Goal: Task Accomplishment & Management: Manage account settings

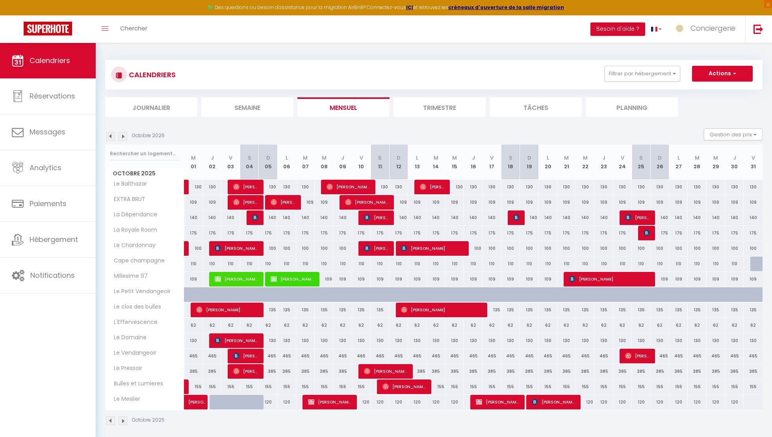
click at [122, 138] on img at bounding box center [123, 136] width 9 height 9
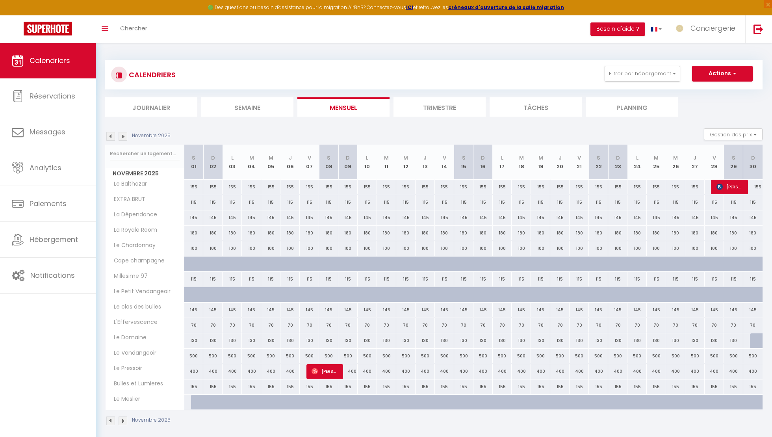
click at [122, 138] on img at bounding box center [123, 136] width 9 height 9
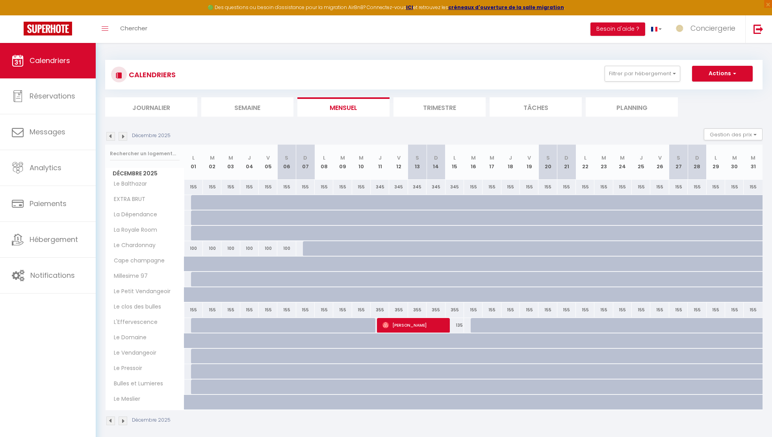
click at [122, 138] on img at bounding box center [123, 136] width 9 height 9
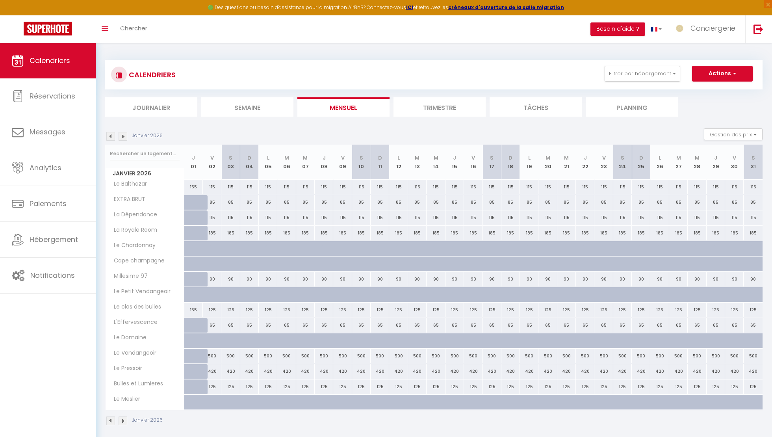
click at [120, 135] on img at bounding box center [123, 136] width 9 height 9
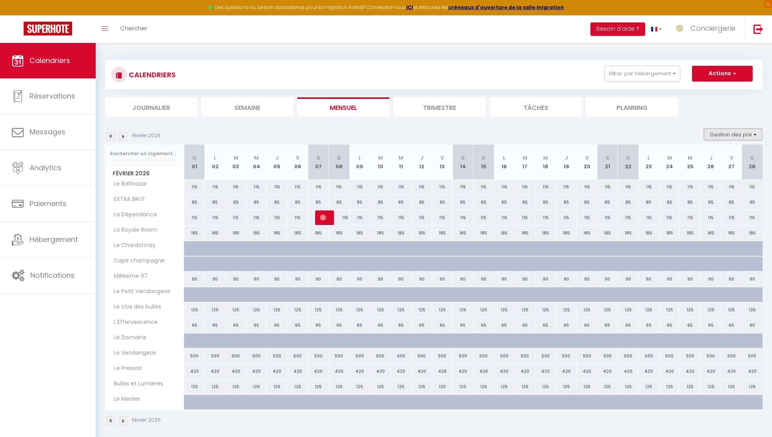
click at [711, 134] on button "Gestion des prix" at bounding box center [733, 134] width 59 height 12
click at [714, 161] on input "Nb Nuits minimum" at bounding box center [726, 159] width 71 height 8
checkbox input "true"
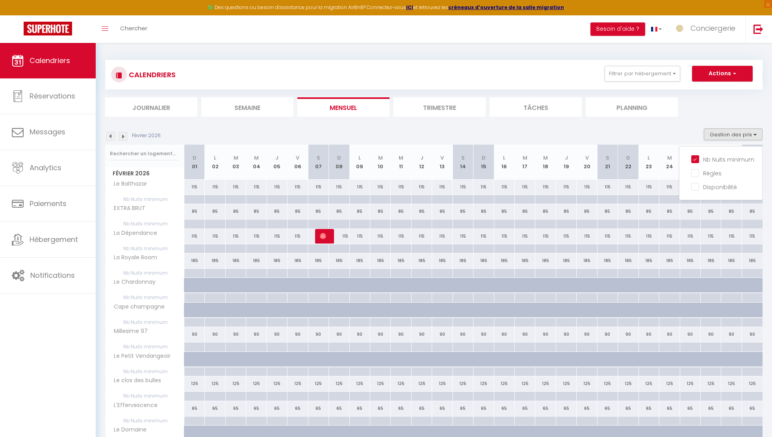
click at [194, 246] on div at bounding box center [194, 248] width 20 height 9
type input "Dim 01 Février 2026"
type input "Lun 02 Février 2026"
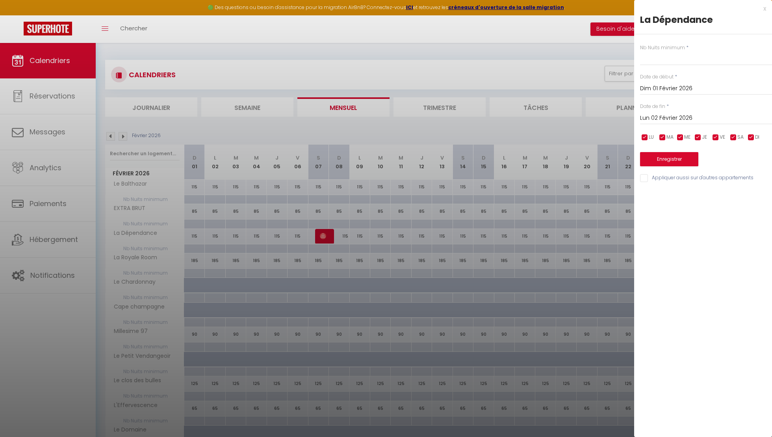
click at [649, 87] on input "Dim 01 Février 2026" at bounding box center [706, 88] width 132 height 10
click at [637, 100] on div "Nb Nuits minimum * Date de début * [DATE] < [DATE] > Dim Lun Mar Mer Jeu Ven Sa…" at bounding box center [703, 108] width 138 height 149
click at [649, 94] on div "[DATE] < [DATE] > Dim Lun Mar Mer Jeu Ven Sam 1 2 3 4 5 6 7 8 9 10 11 12 13 14 …" at bounding box center [706, 88] width 132 height 14
click at [648, 90] on input "Dim 01 Février 2026" at bounding box center [706, 88] width 132 height 10
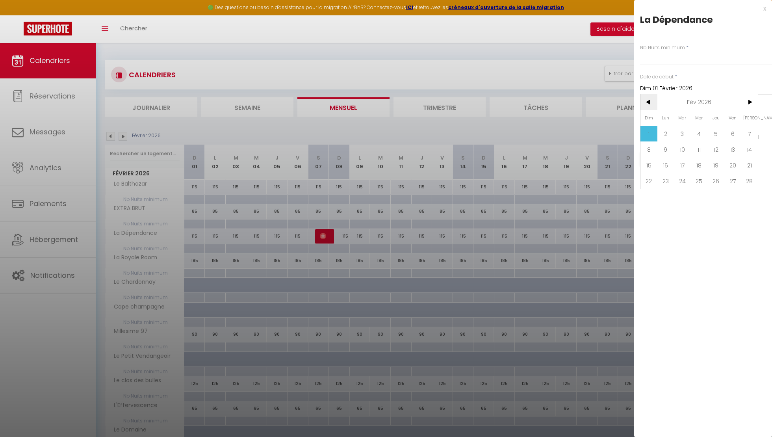
click at [648, 100] on span "<" at bounding box center [648, 102] width 17 height 16
click at [718, 129] on span "1" at bounding box center [715, 134] width 17 height 16
type input "Jeu 01 Janvier 2026"
click at [677, 123] on div "[DATE] < [DATE] > Dim Lun Mar Mer Jeu Ven Sam 1 2 3 4 5 6 7 8 9 10 11 12 13 14 …" at bounding box center [706, 117] width 132 height 14
click at [677, 120] on input "Lun 02 Février 2026" at bounding box center [706, 118] width 132 height 10
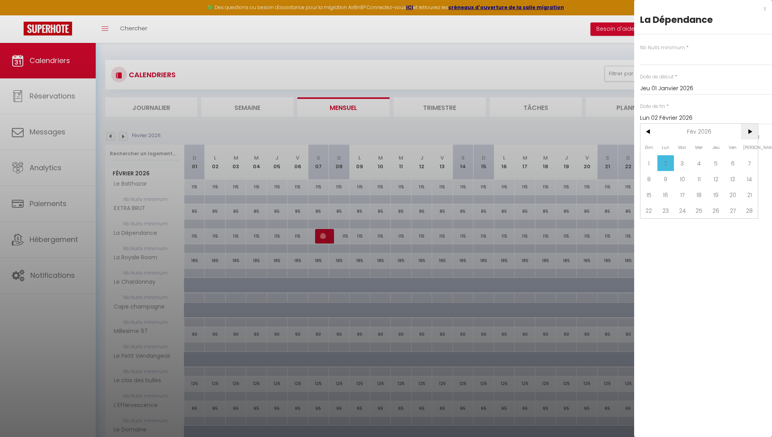
click at [743, 132] on span ">" at bounding box center [749, 132] width 17 height 16
click at [711, 221] on span "30" at bounding box center [715, 226] width 17 height 16
type input "Jeu 30 Avril 2026"
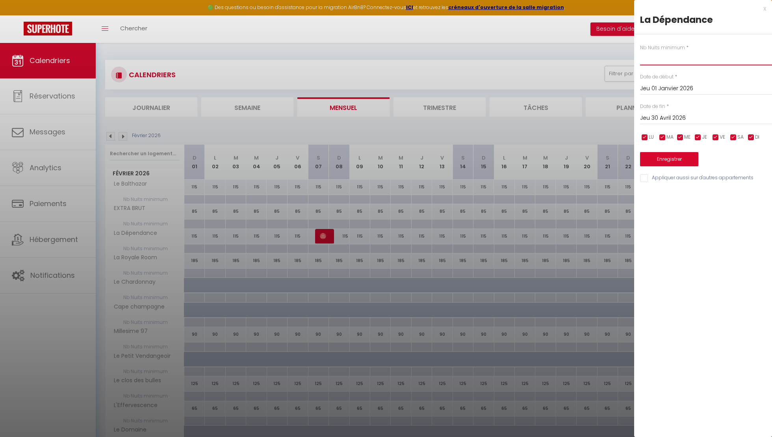
click at [666, 56] on input "text" at bounding box center [706, 58] width 132 height 14
type input "2"
click at [667, 156] on button "Enregistrer" at bounding box center [669, 159] width 58 height 14
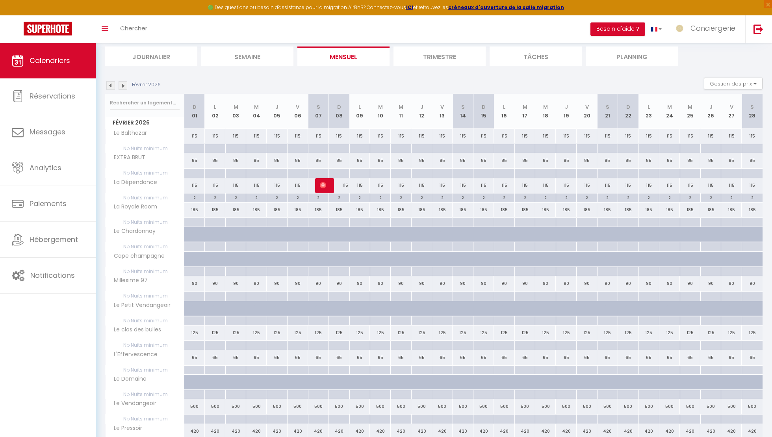
scroll to position [43, 0]
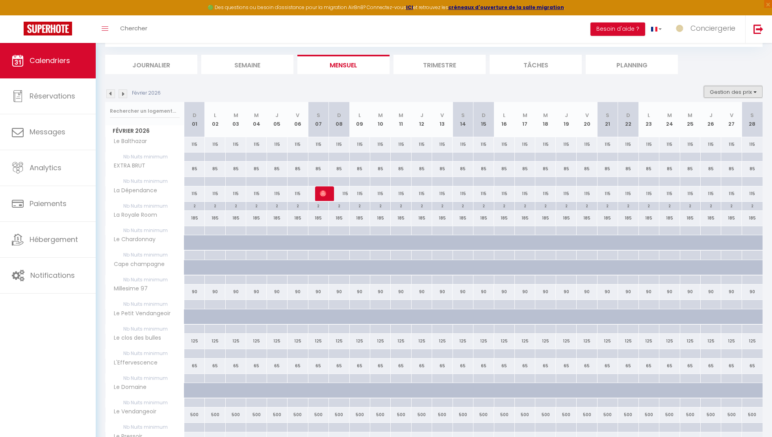
click at [732, 95] on button "Gestion des prix" at bounding box center [733, 92] width 59 height 12
click at [194, 155] on div at bounding box center [194, 156] width 20 height 9
type input "Dim 01 Février 2026"
type input "Lun 02 Février 2026"
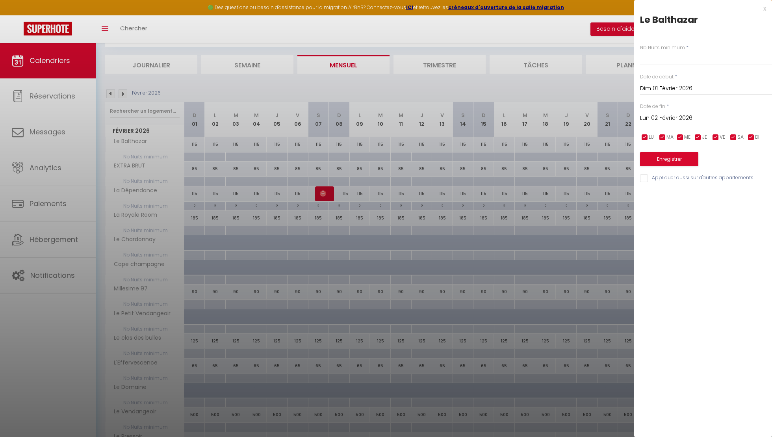
click at [655, 84] on input "Dim 01 Février 2026" at bounding box center [706, 88] width 132 height 10
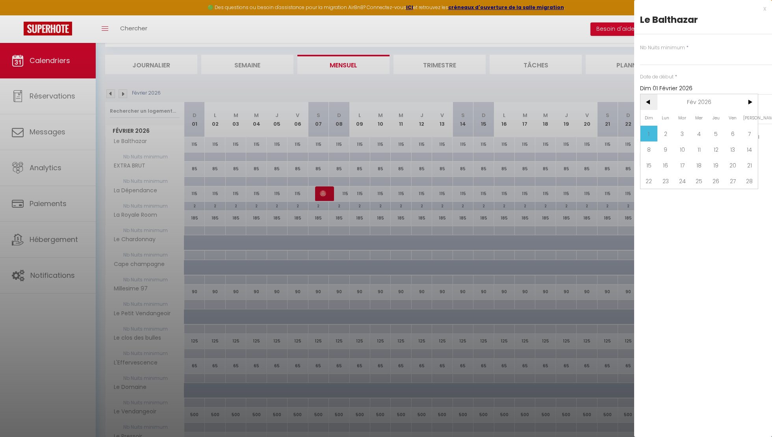
click at [648, 104] on span "<" at bounding box center [648, 102] width 17 height 16
click at [646, 104] on span "<" at bounding box center [648, 102] width 17 height 16
click at [667, 135] on span "1" at bounding box center [665, 134] width 17 height 16
type input "Lun 01 Décembre 2025"
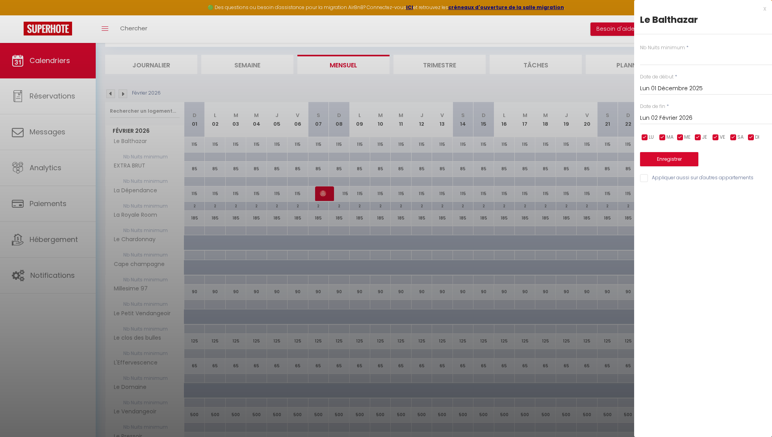
click at [680, 116] on input "Lun 02 Février 2026" at bounding box center [706, 118] width 132 height 10
click at [746, 128] on span ">" at bounding box center [749, 132] width 17 height 16
click at [713, 230] on span "30" at bounding box center [715, 226] width 17 height 16
type input "Jeu 30 Avril 2026"
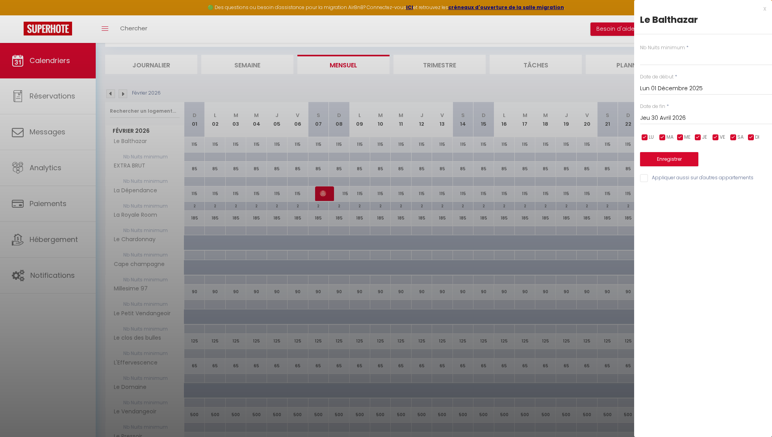
click at [649, 48] on label "Nb Nuits minimum" at bounding box center [662, 47] width 45 height 7
click at [652, 66] on div "Nb Nuits minimum * Date de début * [DATE] < [DATE] > Dim Lun Mar Mer Jeu Ven Sa…" at bounding box center [703, 108] width 138 height 149
click at [652, 61] on input "text" at bounding box center [706, 58] width 132 height 14
type input "2"
click at [667, 157] on button "Enregistrer" at bounding box center [669, 159] width 58 height 14
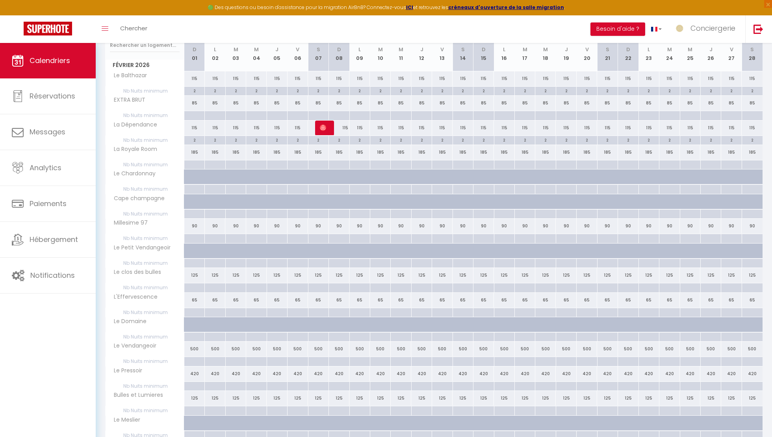
scroll to position [104, 0]
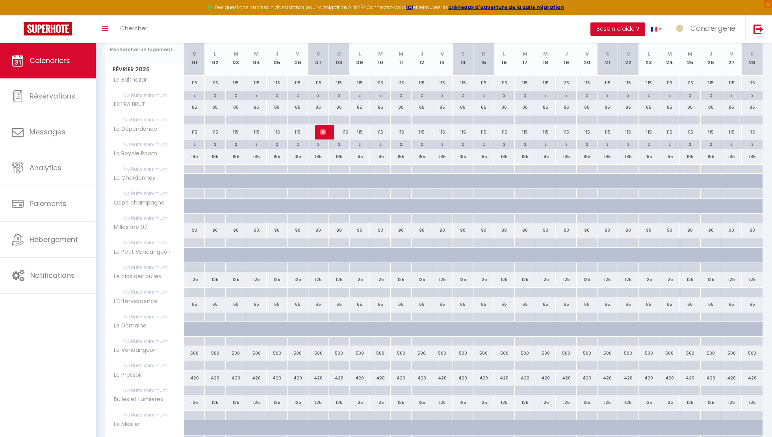
click at [196, 238] on div at bounding box center [194, 242] width 20 height 9
type input "Dim 01 Février 2026"
type input "Lun 02 Février 2026"
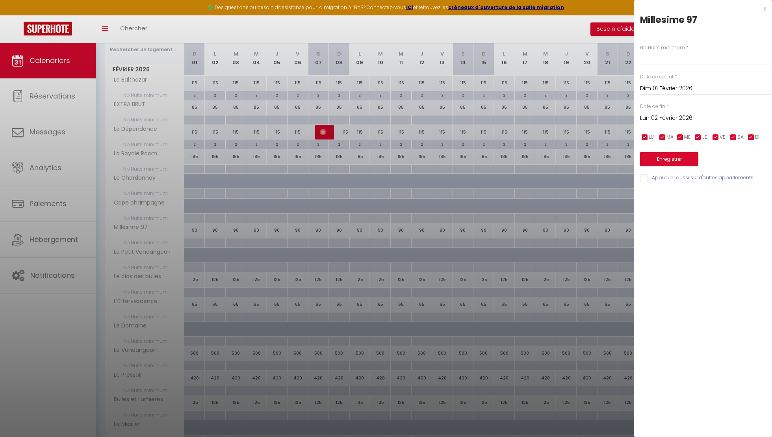
click at [660, 91] on input "Dim 01 Février 2026" at bounding box center [706, 88] width 132 height 10
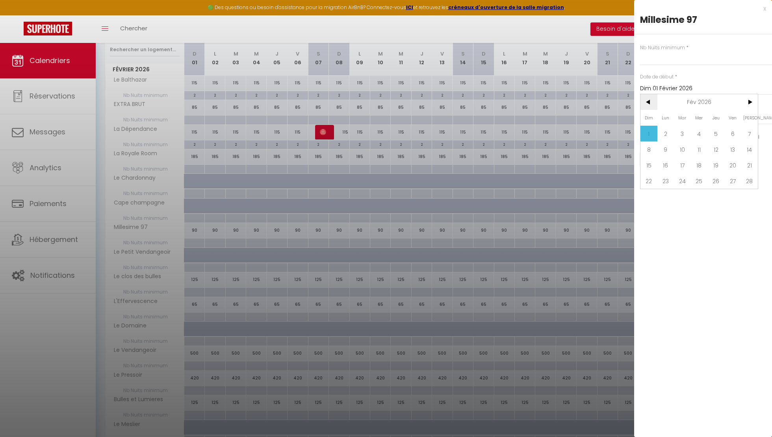
click at [647, 105] on span "<" at bounding box center [648, 102] width 17 height 16
click at [669, 131] on span "1" at bounding box center [665, 134] width 17 height 16
type input "Lun 01 Décembre 2025"
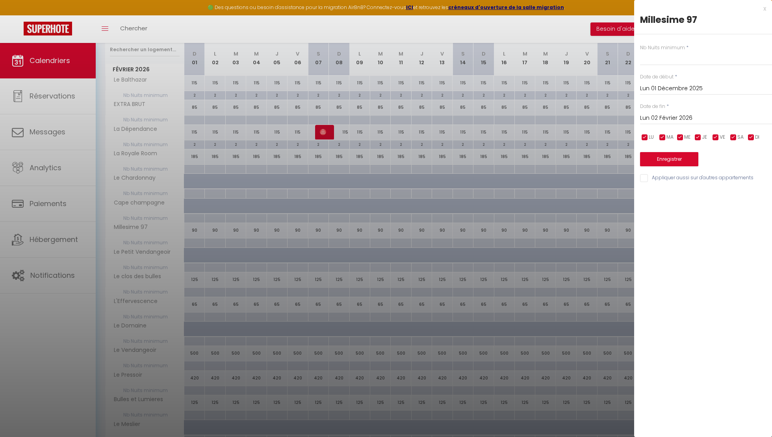
click at [667, 116] on input "Lun 02 Février 2026" at bounding box center [706, 118] width 132 height 10
click at [748, 133] on span ">" at bounding box center [749, 132] width 17 height 16
click at [664, 58] on input "text" at bounding box center [706, 58] width 132 height 14
type input "2"
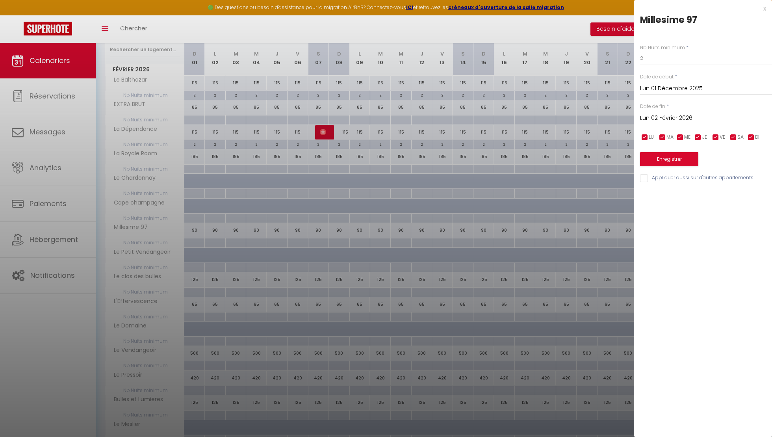
click at [667, 122] on input "Lun 02 Février 2026" at bounding box center [706, 118] width 132 height 10
click at [750, 131] on span ">" at bounding box center [749, 132] width 17 height 16
click at [643, 130] on span "<" at bounding box center [648, 132] width 17 height 16
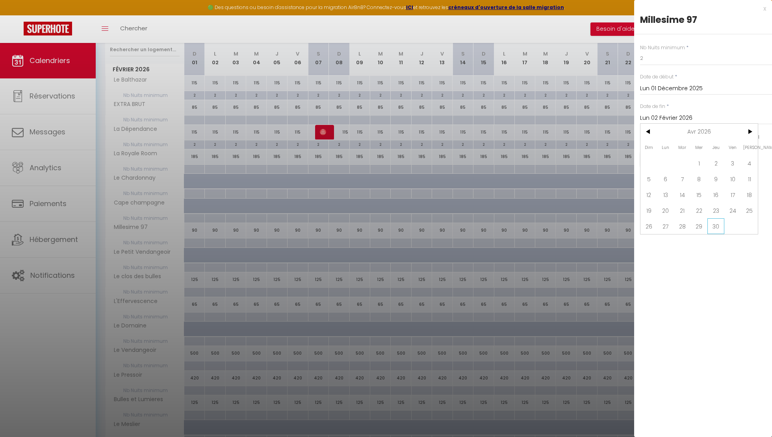
click at [715, 227] on span "30" at bounding box center [715, 226] width 17 height 16
type input "Jeu 30 Avril 2026"
click at [685, 154] on button "Enregistrer" at bounding box center [669, 159] width 58 height 14
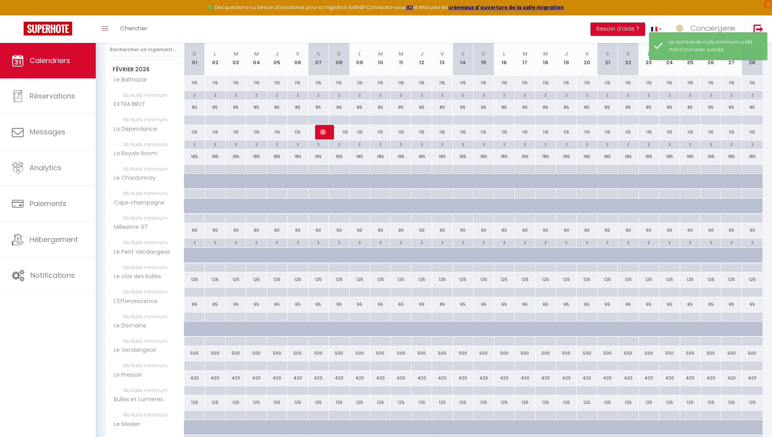
scroll to position [139, 0]
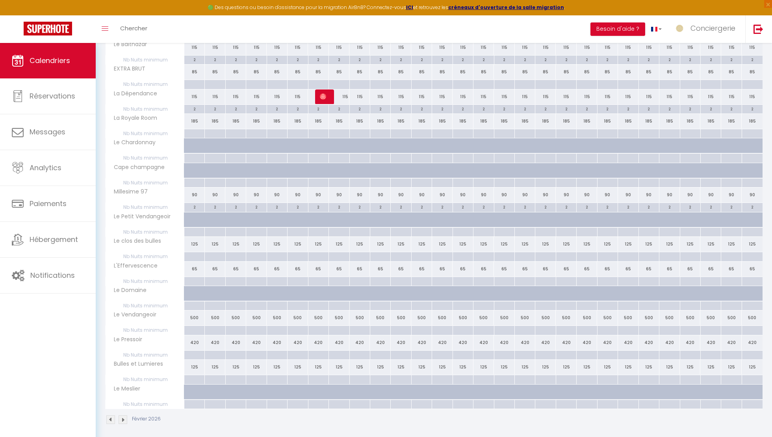
click at [195, 254] on div at bounding box center [194, 256] width 20 height 9
type input "Dim 01 Février 2026"
type input "Lun 02 Février 2026"
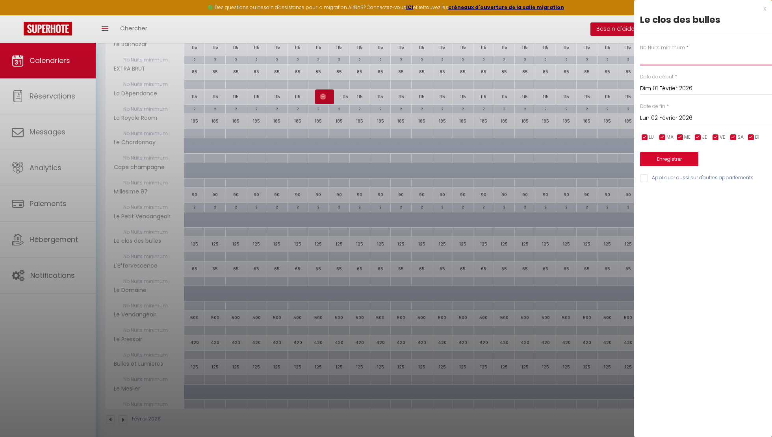
click at [660, 57] on input "text" at bounding box center [706, 58] width 132 height 14
type input "2"
click at [663, 88] on input "Dim 01 Février 2026" at bounding box center [706, 88] width 132 height 10
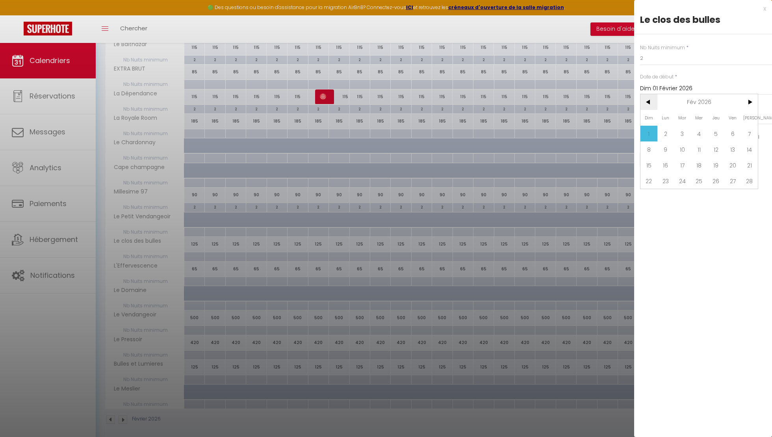
click at [651, 104] on span "<" at bounding box center [648, 102] width 17 height 16
click at [651, 105] on span "<" at bounding box center [648, 102] width 17 height 16
click at [666, 131] on span "1" at bounding box center [665, 134] width 17 height 16
type input "Lun 01 Décembre 2025"
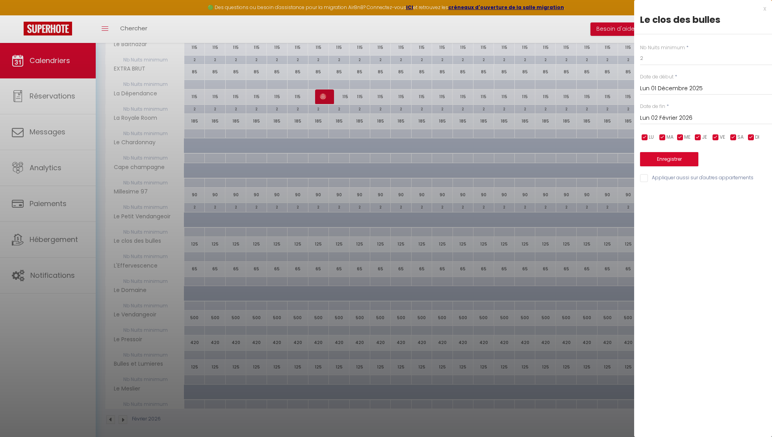
click at [667, 121] on input "Lun 02 Février 2026" at bounding box center [706, 118] width 132 height 10
click at [752, 129] on span ">" at bounding box center [749, 132] width 17 height 16
click at [714, 226] on span "30" at bounding box center [715, 226] width 17 height 16
type input "Jeu 30 Avril 2026"
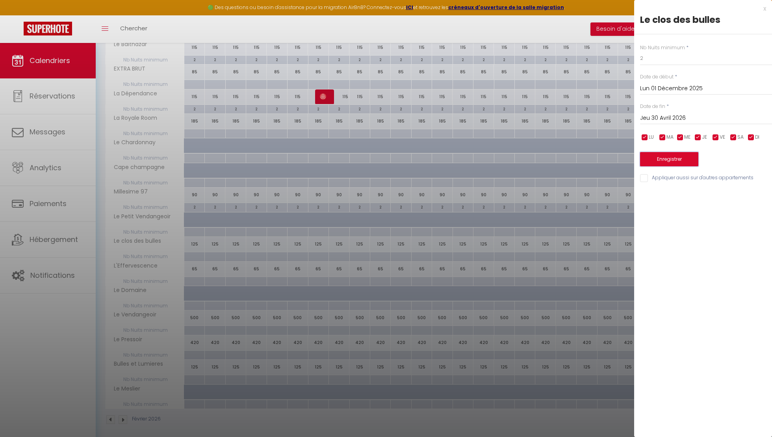
click at [673, 162] on button "Enregistrer" at bounding box center [669, 159] width 58 height 14
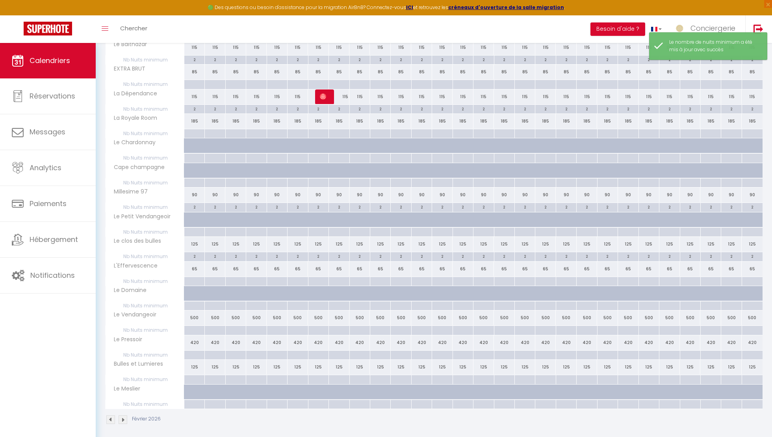
click at [198, 327] on div at bounding box center [194, 330] width 20 height 9
type input "Dim 01 Février 2026"
type input "Lun 02 Février 2026"
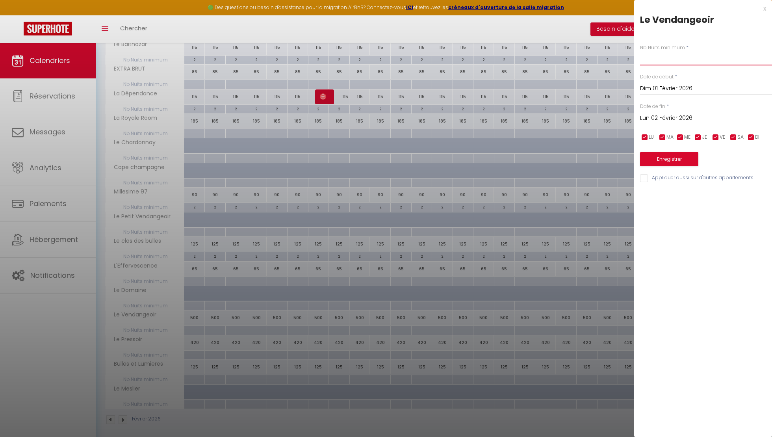
click at [642, 62] on input "text" at bounding box center [706, 58] width 132 height 14
type input "2"
click at [662, 89] on input "Dim 01 Février 2026" at bounding box center [706, 88] width 132 height 10
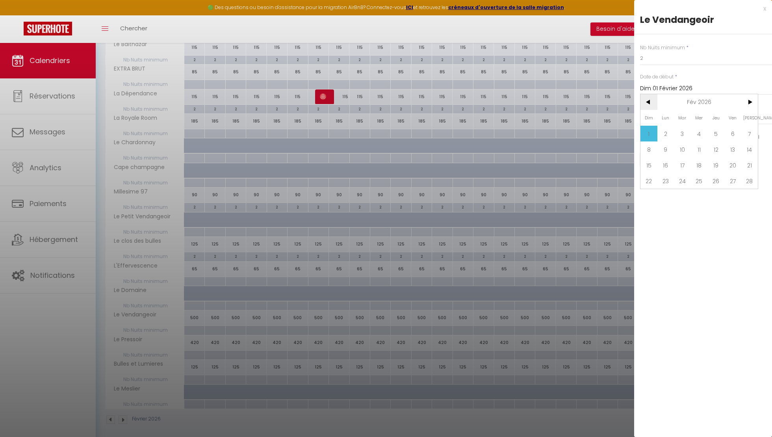
click at [649, 104] on span "<" at bounding box center [648, 102] width 17 height 16
click at [673, 133] on span "1" at bounding box center [665, 134] width 17 height 16
type input "Lun 01 Décembre 2025"
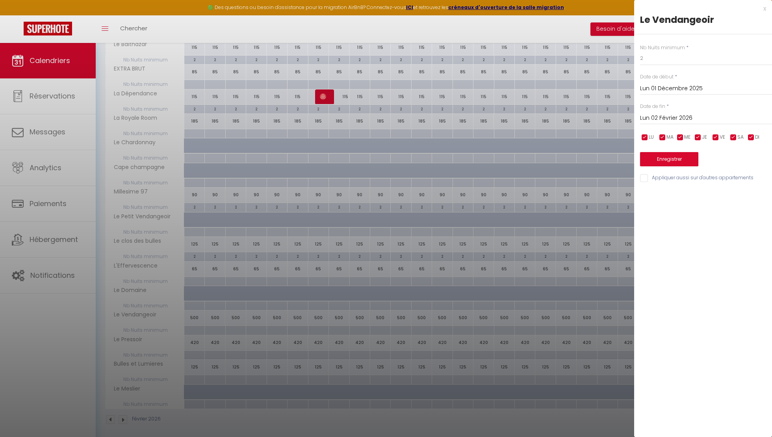
click at [680, 116] on input "Lun 02 Février 2026" at bounding box center [706, 118] width 132 height 10
click at [750, 132] on span ">" at bounding box center [749, 132] width 17 height 16
drag, startPoint x: 710, startPoint y: 222, endPoint x: 687, endPoint y: 196, distance: 34.3
click at [710, 222] on span "30" at bounding box center [715, 226] width 17 height 16
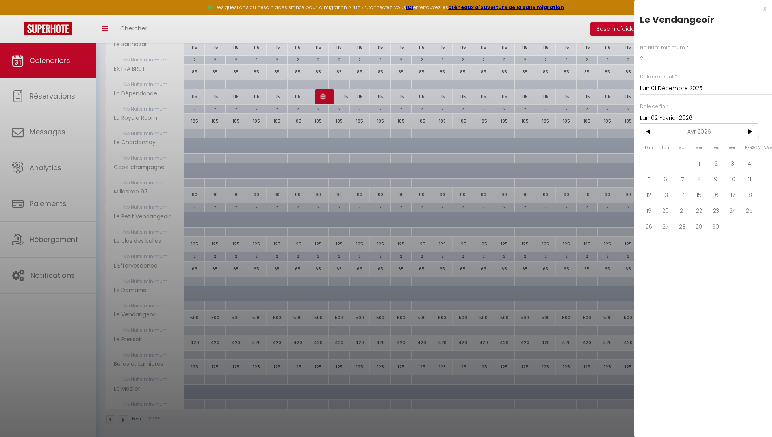
type input "Jeu 30 Avril 2026"
click at [672, 161] on button "Enregistrer" at bounding box center [669, 159] width 58 height 14
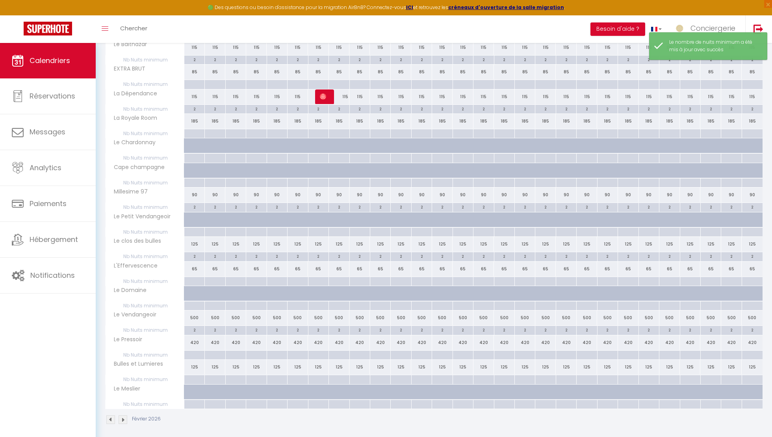
click at [196, 354] on div at bounding box center [194, 354] width 20 height 9
type input "Dim 01 Février 2026"
type input "Lun 02 Février 2026"
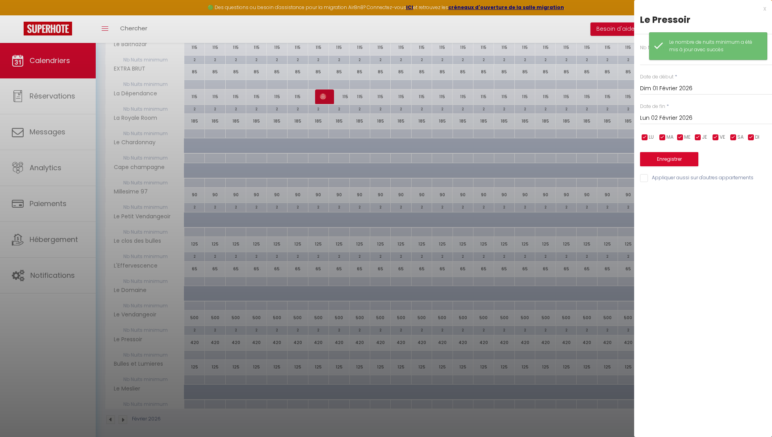
click at [645, 66] on div "Nb Nuits minimum * Date de début * [DATE] < [DATE] > Dim Lun Mar Mer Jeu Ven Sa…" at bounding box center [703, 108] width 138 height 149
click at [643, 62] on input "text" at bounding box center [706, 58] width 132 height 14
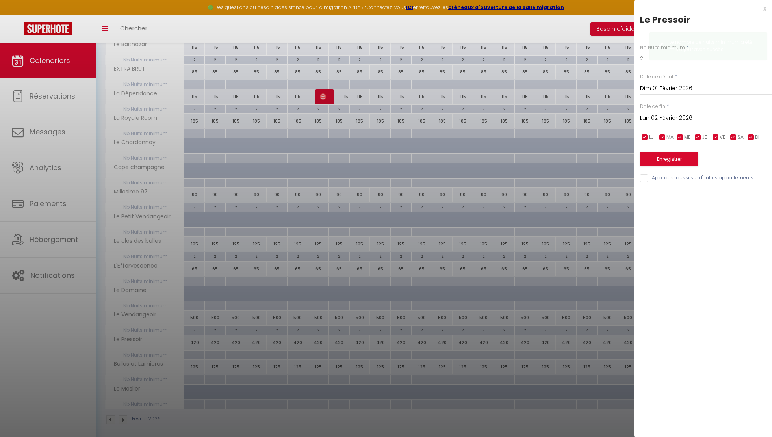
type input "2"
click at [660, 87] on input "Dim 01 Février 2026" at bounding box center [706, 88] width 132 height 10
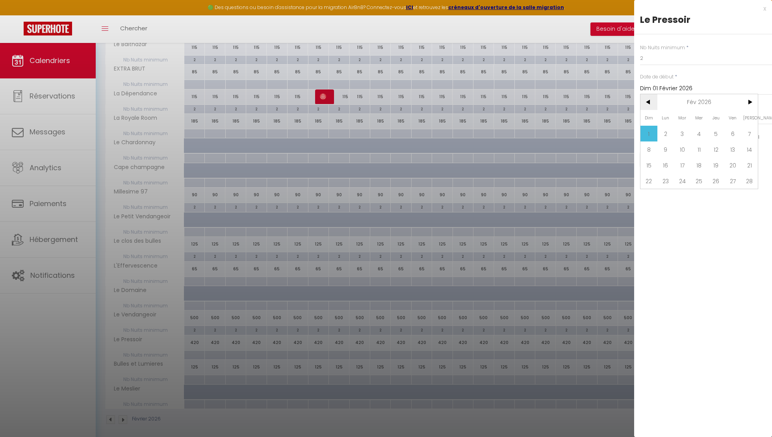
click at [650, 100] on span "<" at bounding box center [648, 102] width 17 height 16
click at [669, 130] on span "1" at bounding box center [665, 134] width 17 height 16
type input "Lun 01 Décembre 2025"
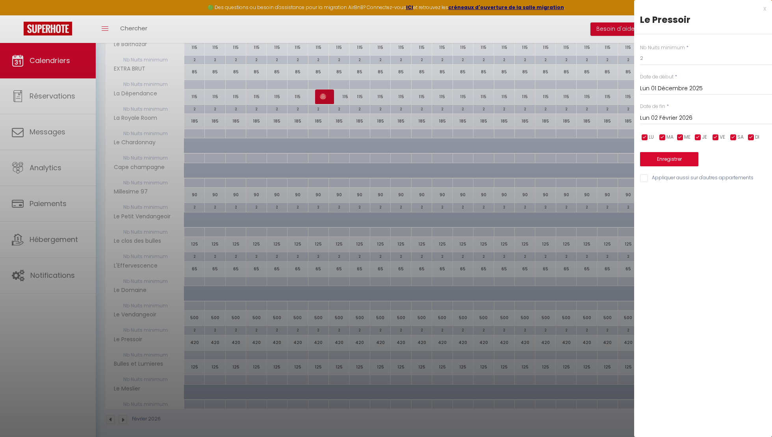
click at [666, 119] on input "Lun 02 Février 2026" at bounding box center [706, 118] width 132 height 10
click at [751, 132] on span ">" at bounding box center [749, 132] width 17 height 16
click at [718, 223] on span "30" at bounding box center [715, 226] width 17 height 16
type input "Jeu 30 Avril 2026"
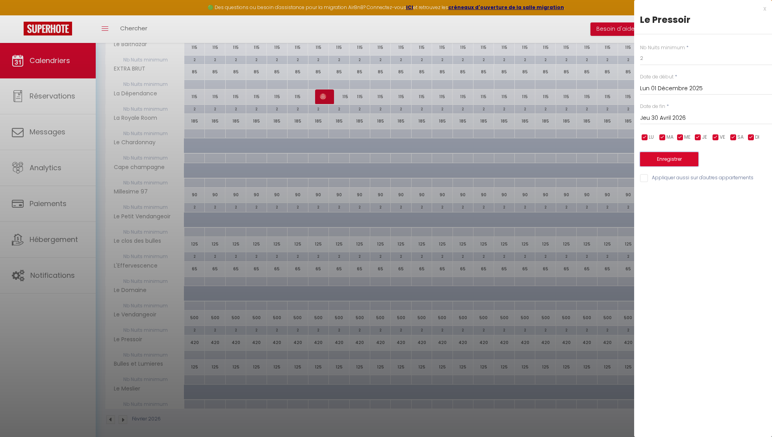
click at [679, 157] on button "Enregistrer" at bounding box center [669, 159] width 58 height 14
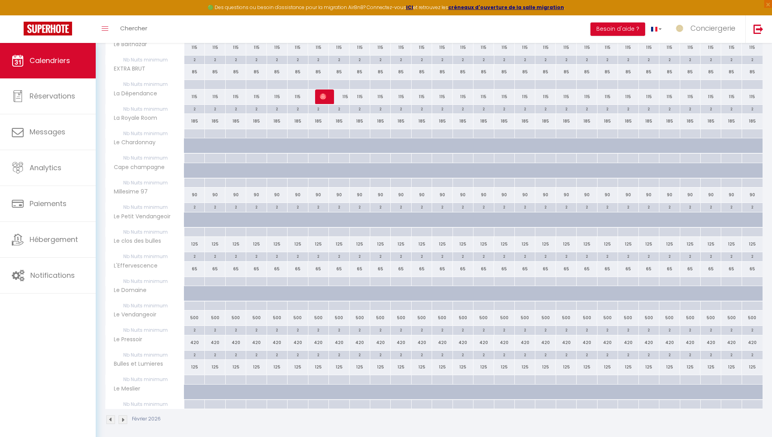
click at [189, 376] on div at bounding box center [194, 379] width 20 height 9
type input "Dim 01 Février 2026"
type input "Lun 02 Février 2026"
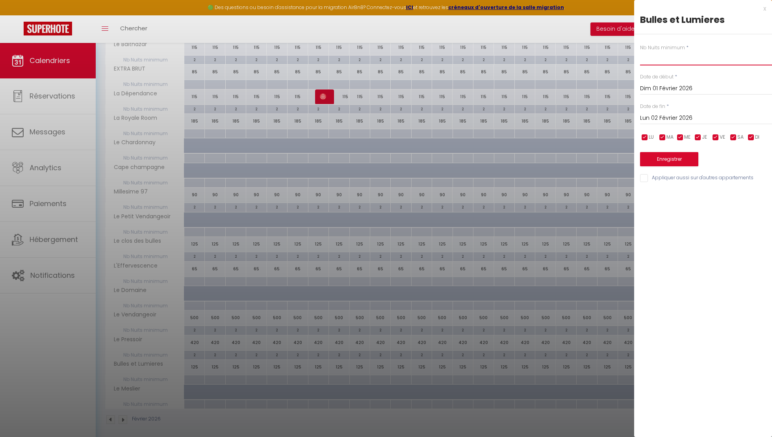
click at [660, 61] on input "text" at bounding box center [706, 58] width 132 height 14
type input "2"
click at [665, 89] on input "Dim 01 Février 2026" at bounding box center [706, 88] width 132 height 10
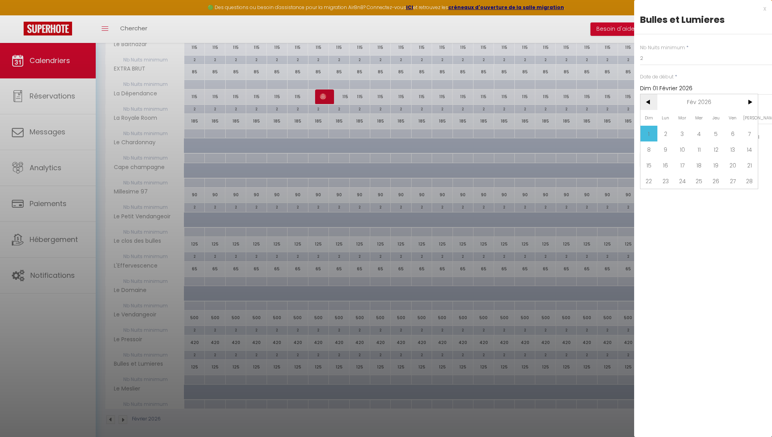
click at [655, 104] on span "<" at bounding box center [648, 102] width 17 height 16
click at [663, 129] on span "1" at bounding box center [665, 134] width 17 height 16
type input "Lun 01 Décembre 2025"
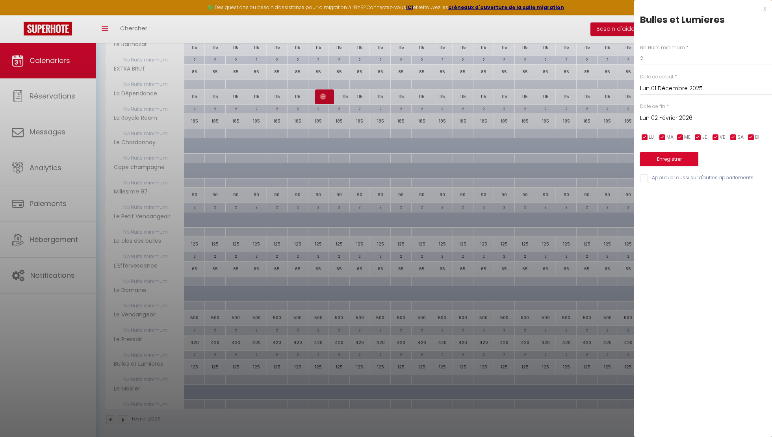
click at [681, 115] on input "Lun 02 Février 2026" at bounding box center [706, 118] width 132 height 10
click at [751, 133] on span ">" at bounding box center [749, 132] width 17 height 16
drag, startPoint x: 718, startPoint y: 226, endPoint x: 710, endPoint y: 215, distance: 13.2
click at [718, 226] on span "30" at bounding box center [715, 226] width 17 height 16
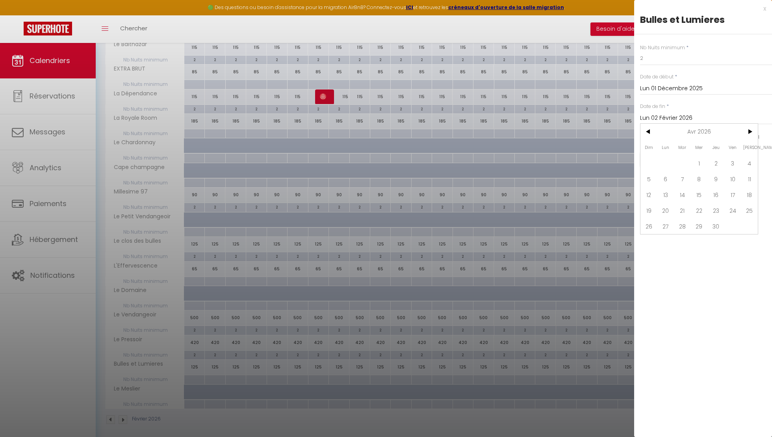
type input "Jeu 30 Avril 2026"
click at [667, 159] on button "Enregistrer" at bounding box center [669, 159] width 58 height 14
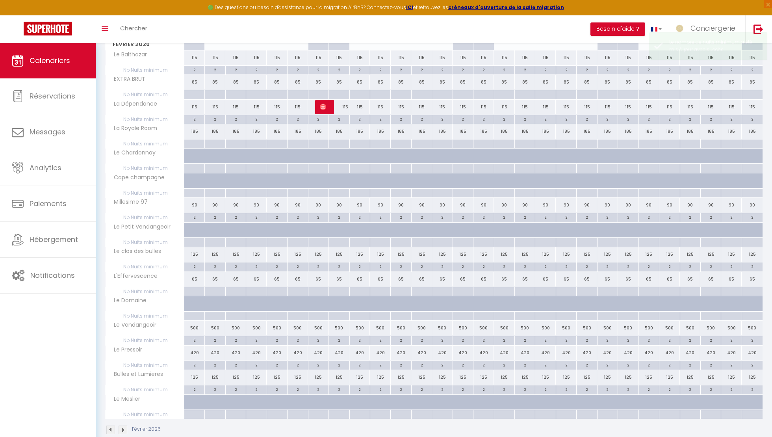
scroll to position [135, 0]
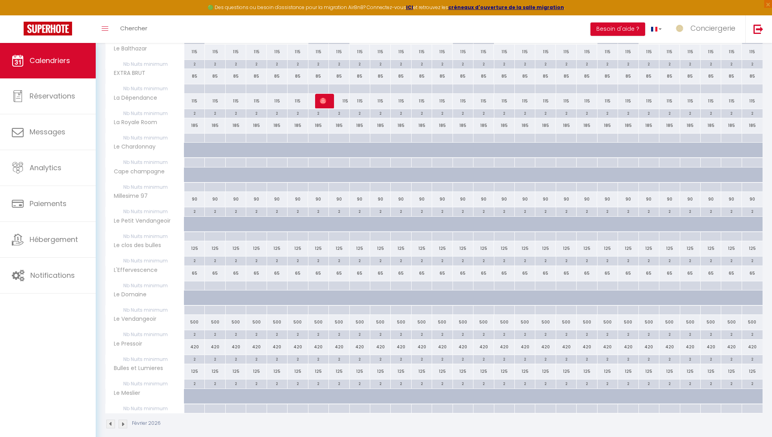
click at [195, 90] on div at bounding box center [194, 88] width 20 height 9
type input "Dim 01 Février 2026"
type input "Lun 02 Février 2026"
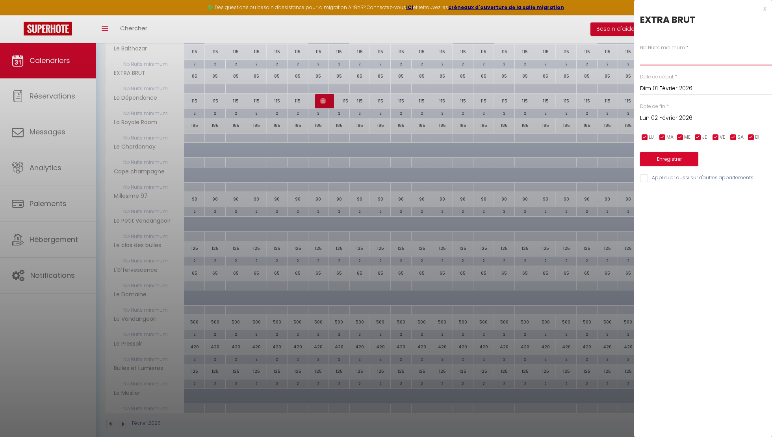
click at [647, 57] on input "text" at bounding box center [706, 58] width 132 height 14
type input "2"
click at [673, 92] on input "Dim 01 Février 2026" at bounding box center [706, 88] width 132 height 10
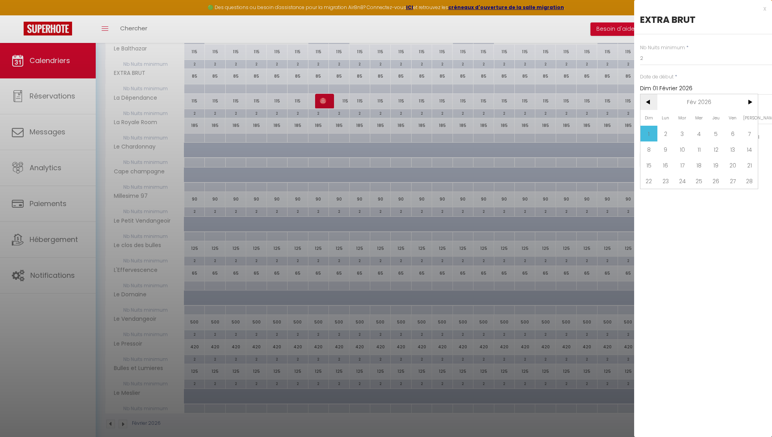
click at [652, 106] on span "<" at bounding box center [648, 102] width 17 height 16
click at [647, 98] on span "<" at bounding box center [648, 102] width 17 height 16
click at [670, 129] on span "1" at bounding box center [665, 134] width 17 height 16
type input "Lun 01 Décembre 2025"
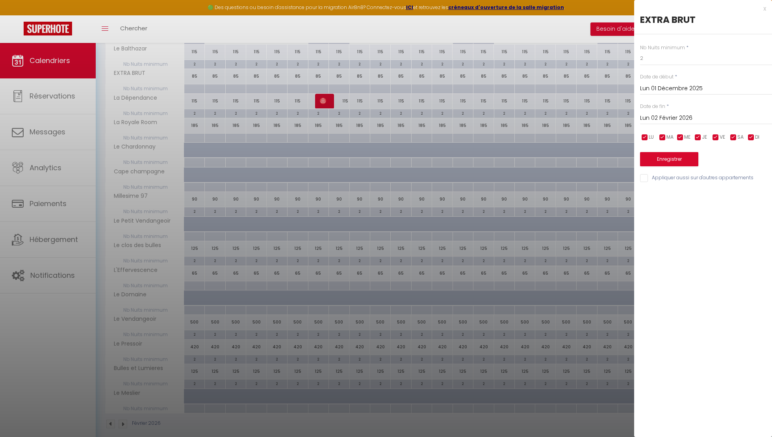
click at [668, 117] on input "Lun 02 Février 2026" at bounding box center [706, 118] width 132 height 10
click at [751, 130] on span ">" at bounding box center [749, 132] width 17 height 16
click at [719, 224] on span "30" at bounding box center [715, 226] width 17 height 16
type input "Jeu 30 Avril 2026"
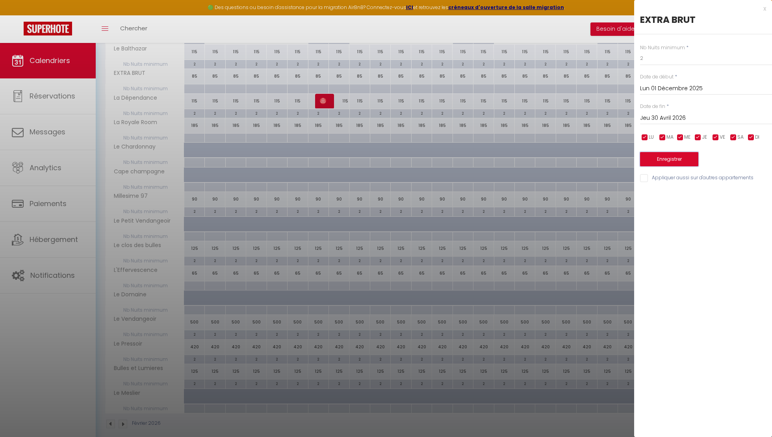
click at [694, 155] on button "Enregistrer" at bounding box center [669, 159] width 58 height 14
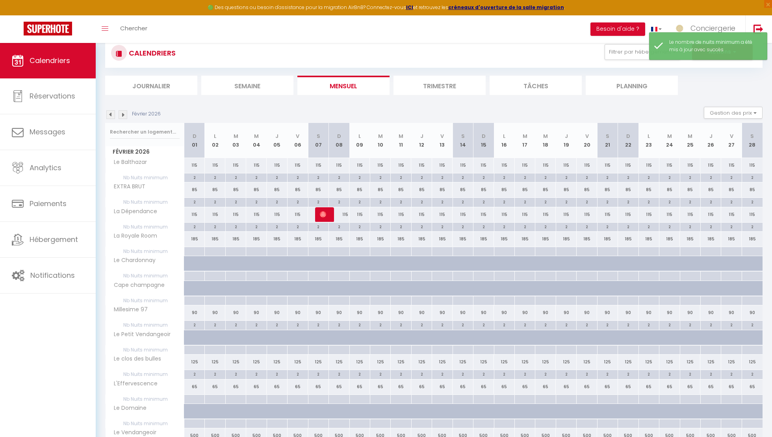
scroll to position [0, 0]
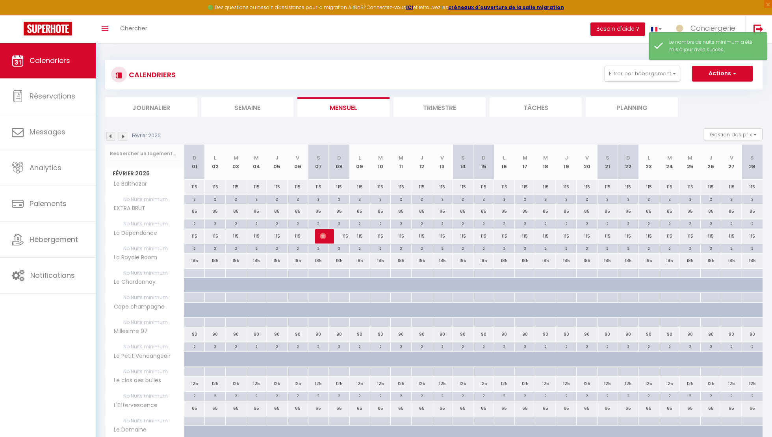
click at [431, 106] on li "Trimestre" at bounding box center [439, 106] width 92 height 19
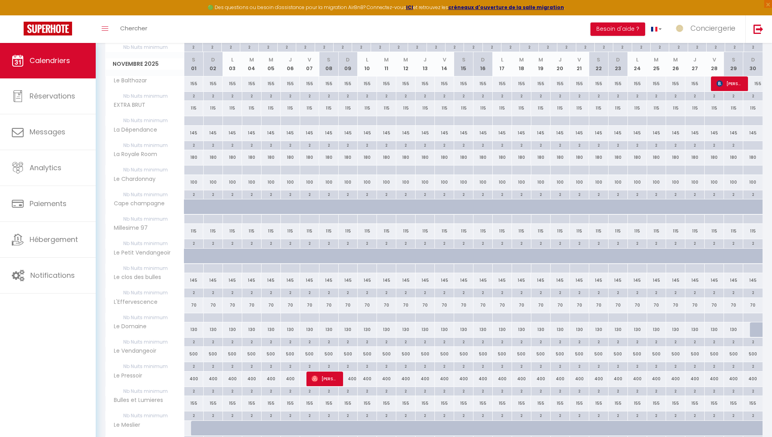
scroll to position [917, 0]
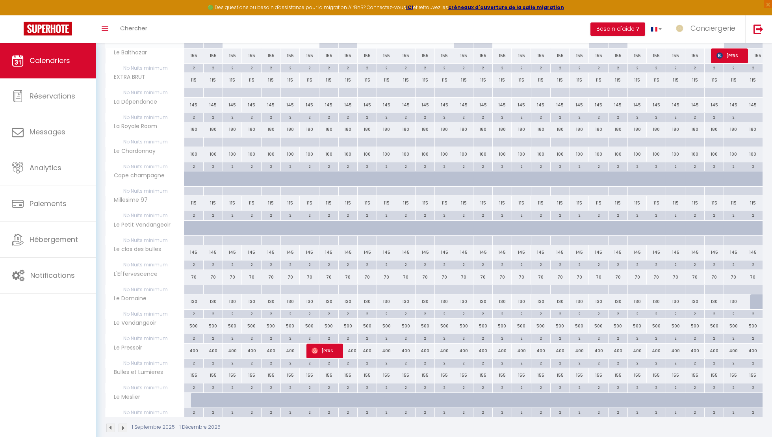
click at [126, 423] on img at bounding box center [123, 427] width 9 height 9
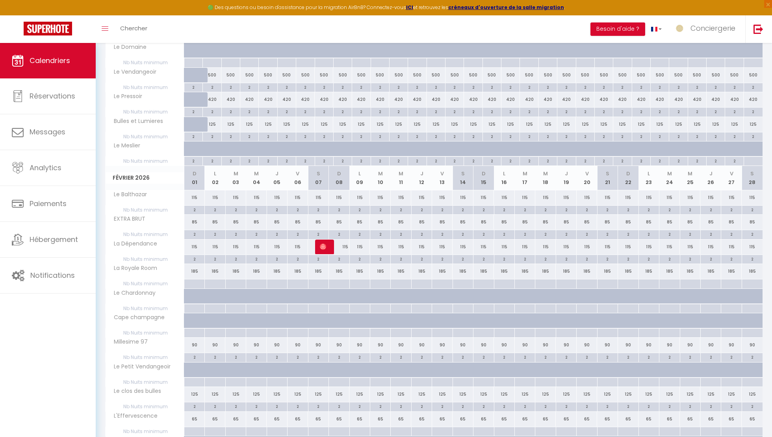
scroll to position [773, 0]
click at [330, 241] on div "115" at bounding box center [339, 248] width 20 height 15
type input "115"
type input "Dim 08 Février 2026"
type input "Lun 09 Février 2026"
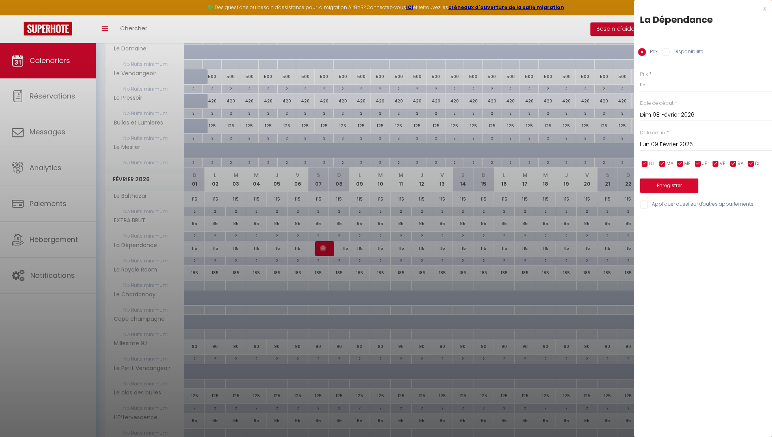
drag, startPoint x: 763, startPoint y: 10, endPoint x: 552, endPoint y: 36, distance: 212.7
click at [763, 10] on div "x" at bounding box center [700, 8] width 132 height 9
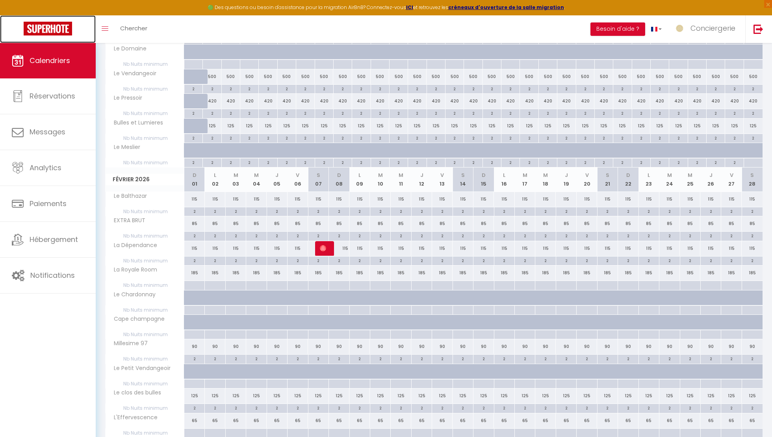
click at [63, 28] on img at bounding box center [48, 29] width 48 height 14
